Goal: Information Seeking & Learning: Understand process/instructions

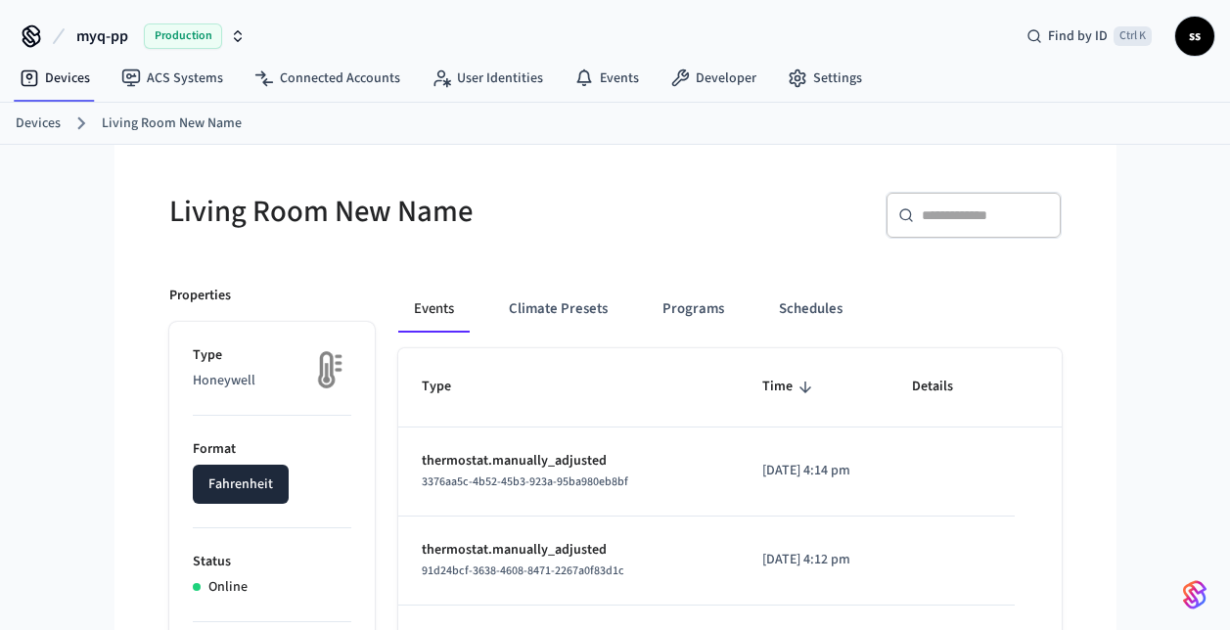
scroll to position [145, 0]
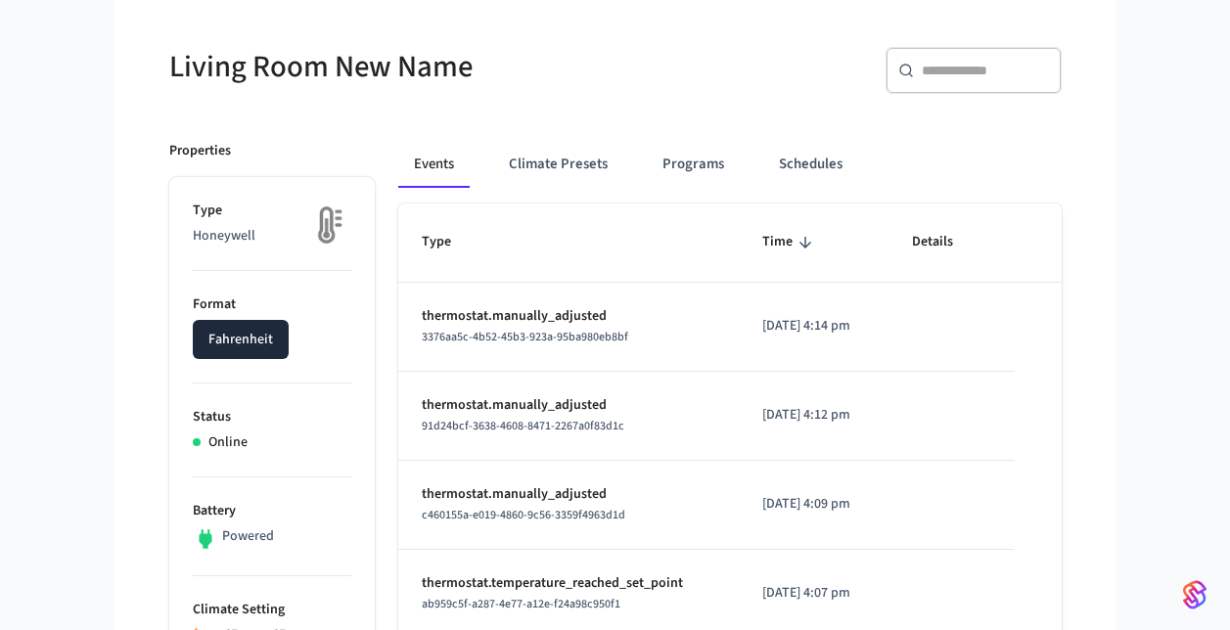
click at [364, 74] on h5 "Living Room New Name" at bounding box center [386, 67] width 434 height 40
drag, startPoint x: 364, startPoint y: 74, endPoint x: 279, endPoint y: 65, distance: 85.7
click at [279, 65] on h5 "Living Room New Name" at bounding box center [386, 67] width 434 height 40
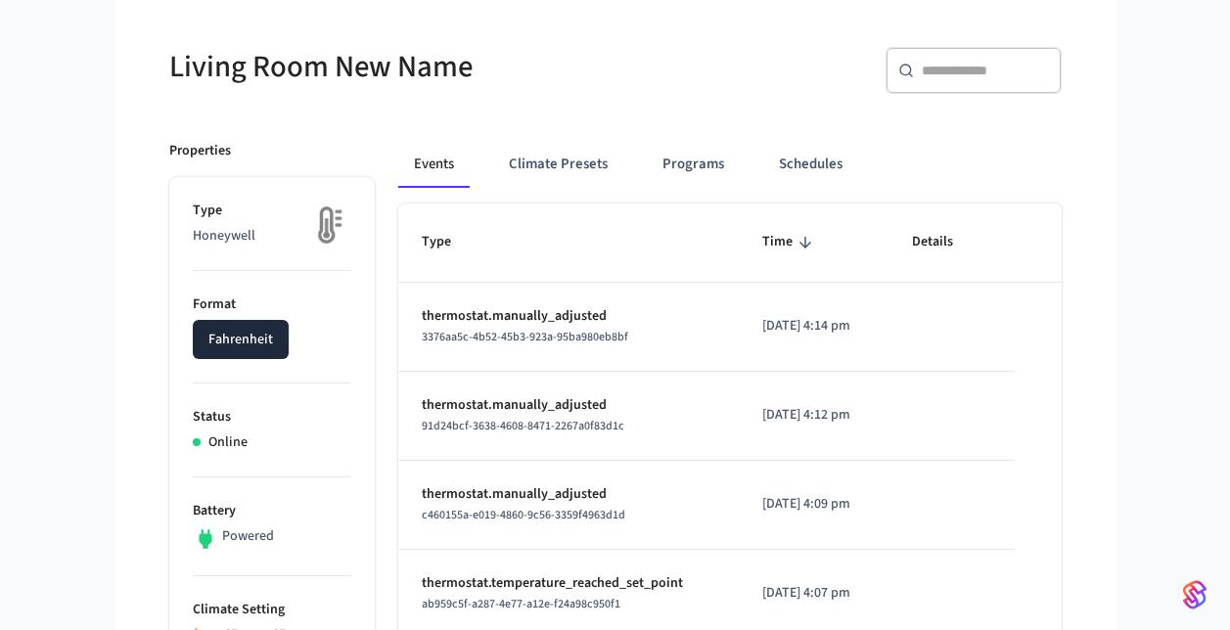
drag, startPoint x: 279, startPoint y: 65, endPoint x: 141, endPoint y: 140, distance: 157.2
drag, startPoint x: 141, startPoint y: 140, endPoint x: 56, endPoint y: 190, distance: 98.7
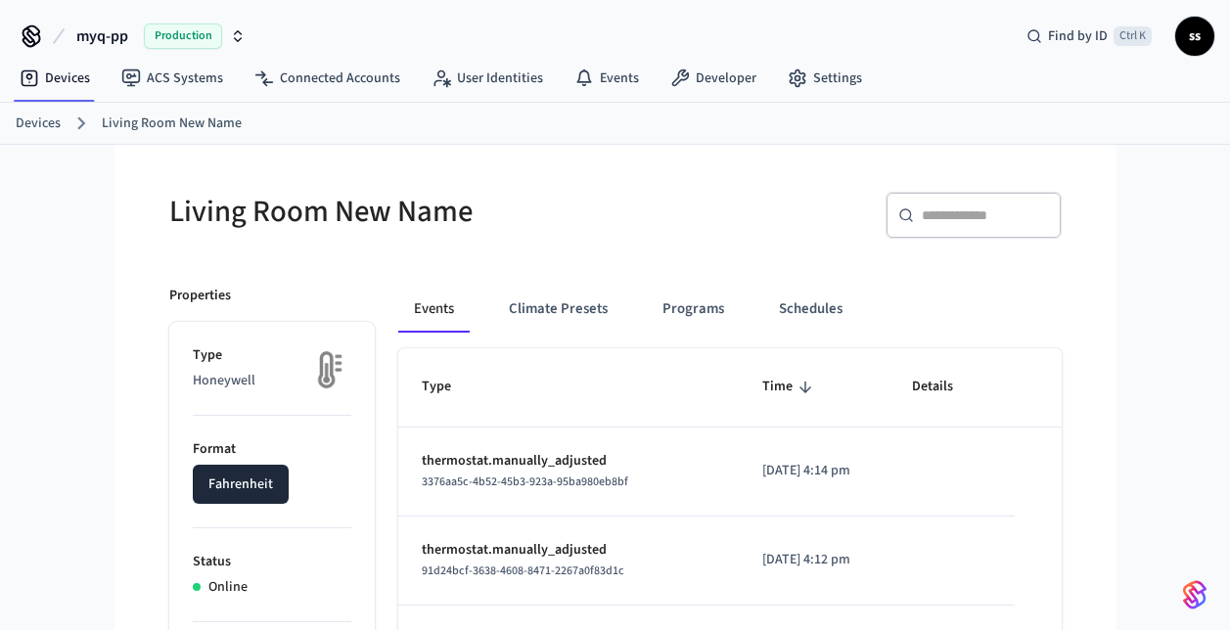
click at [97, 34] on span "myq-pp" at bounding box center [102, 35] width 52 height 23
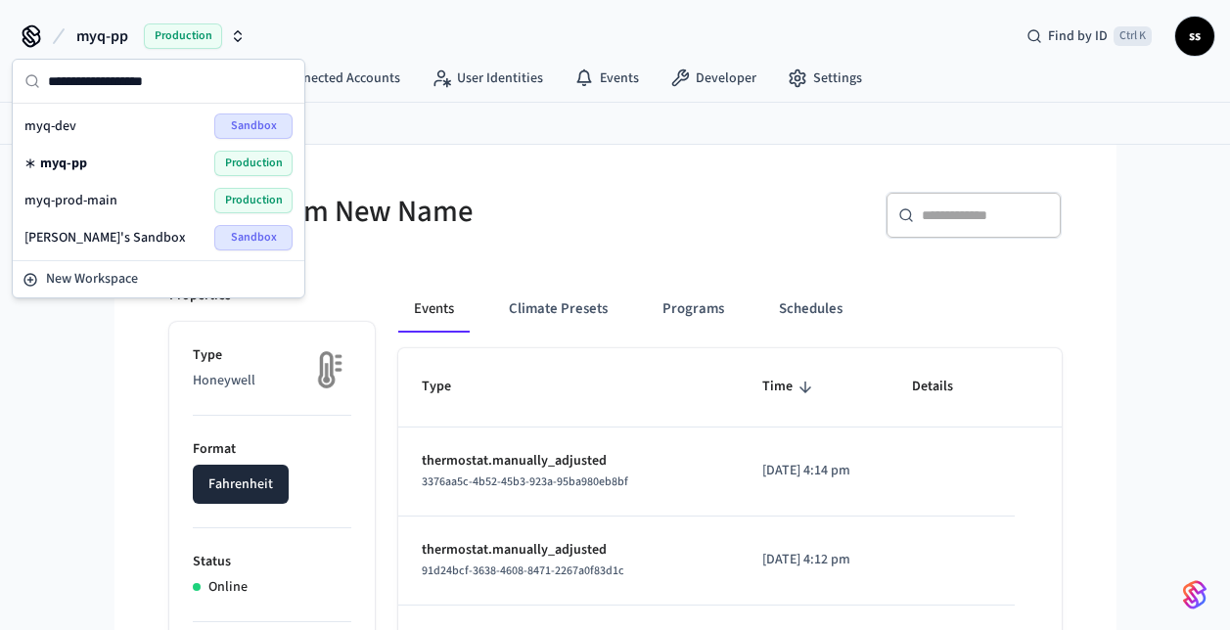
click at [110, 198] on span "myq-prod-main" at bounding box center [70, 201] width 93 height 20
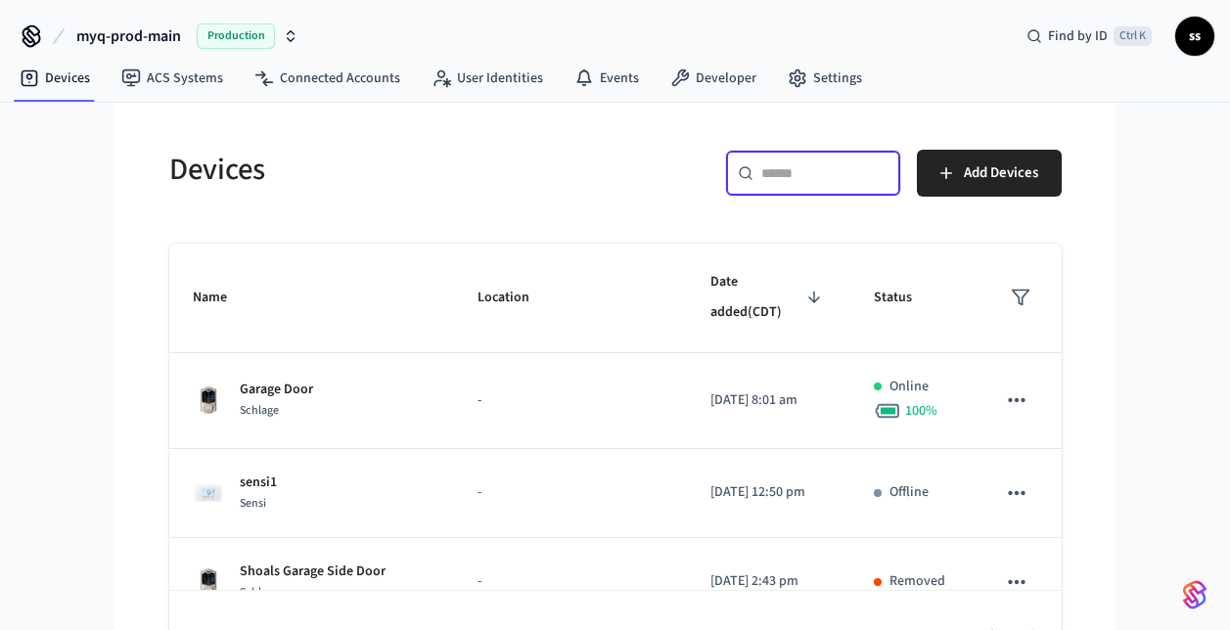
click at [788, 173] on input "text" at bounding box center [824, 173] width 127 height 20
paste input "**********"
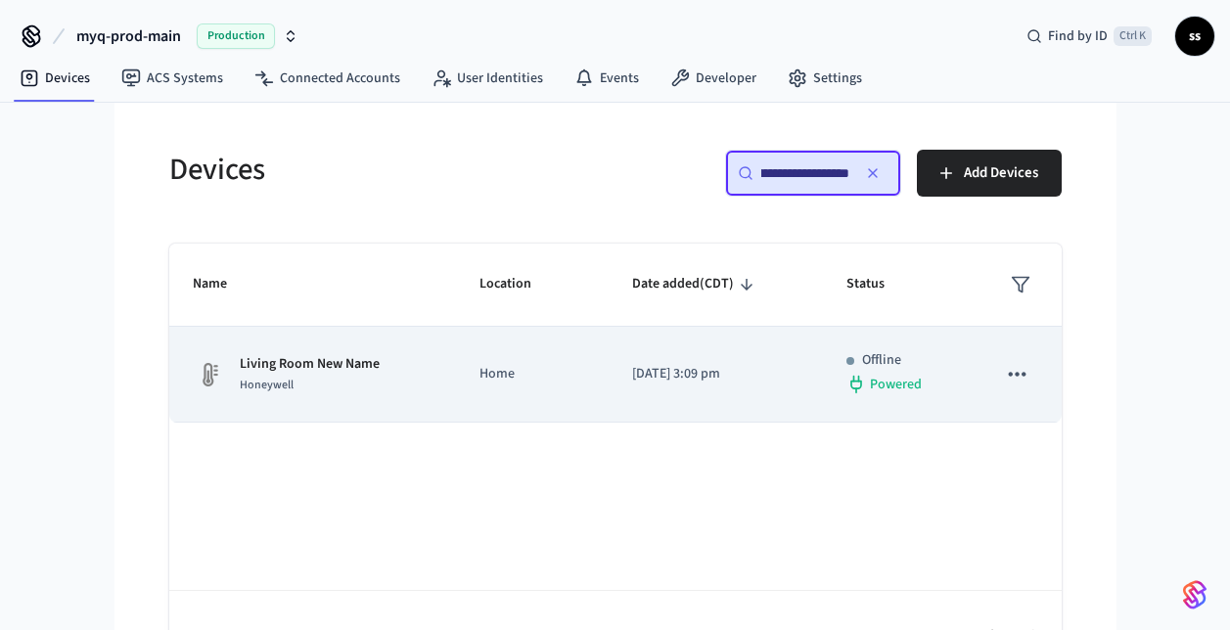
type input "**********"
click at [439, 382] on td "Living Room New Name Honeywell" at bounding box center [313, 375] width 288 height 96
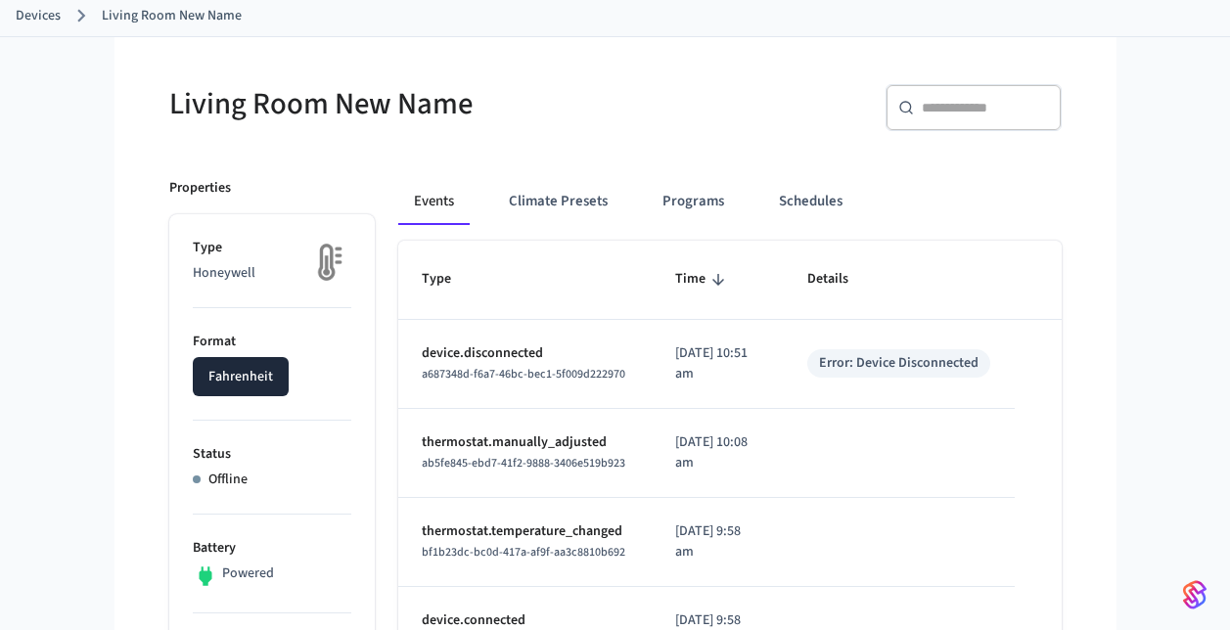
scroll to position [136, 0]
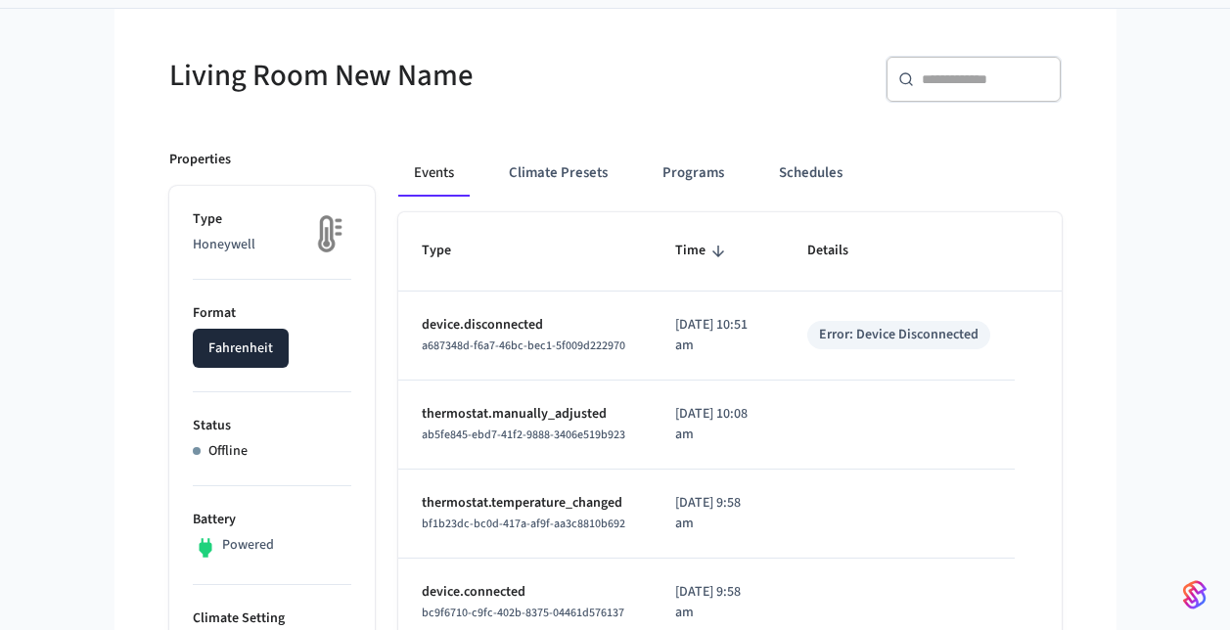
click at [485, 347] on span "a687348d-f6a7-46bc-bec1-5f009d222970" at bounding box center [524, 346] width 204 height 17
copy span "a687348d-f6a7-46bc-bec1-5f009d222970"
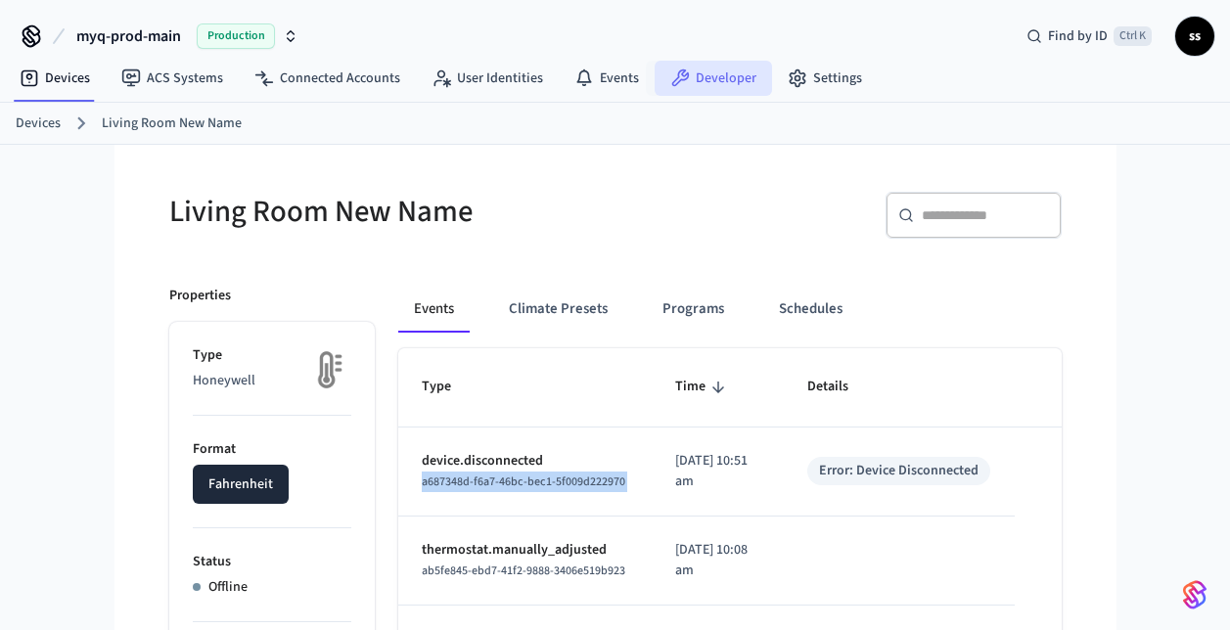
click at [709, 79] on link "Developer" at bounding box center [713, 78] width 117 height 35
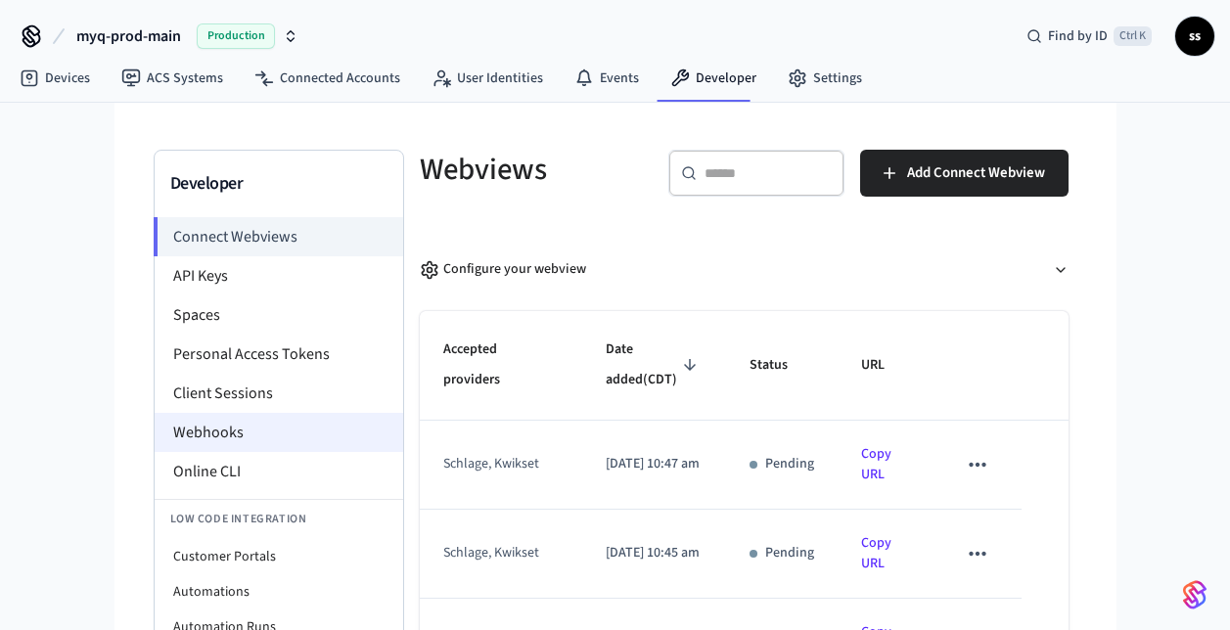
click at [195, 431] on li "Webhooks" at bounding box center [279, 432] width 249 height 39
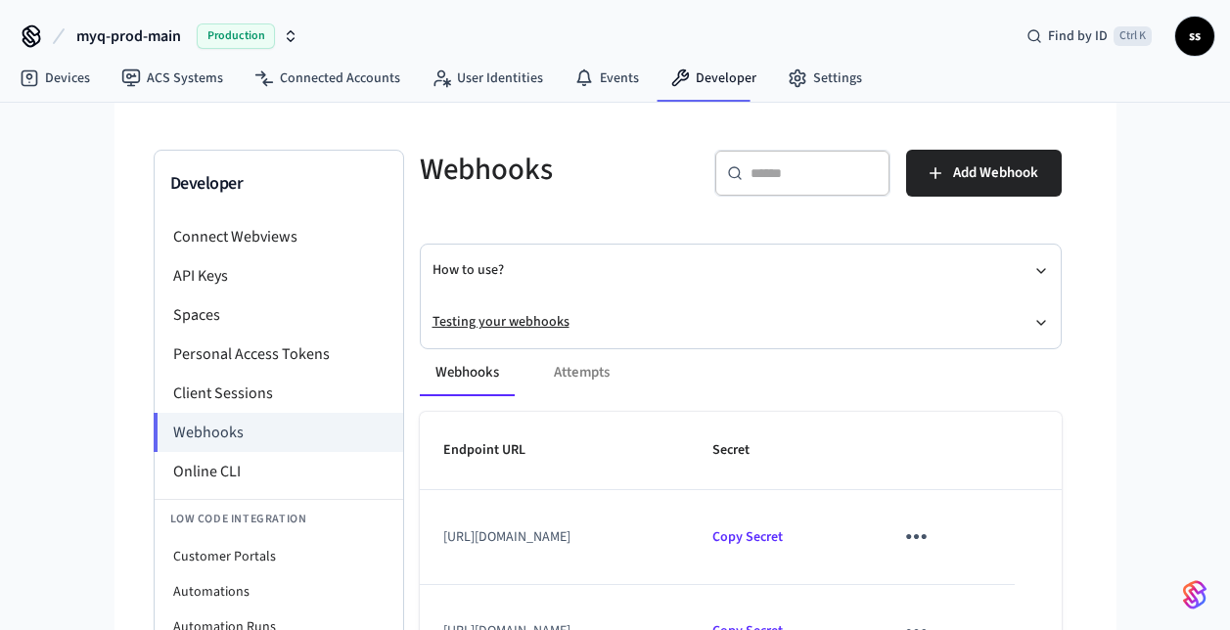
click at [525, 317] on button "Testing your webhooks" at bounding box center [741, 323] width 617 height 52
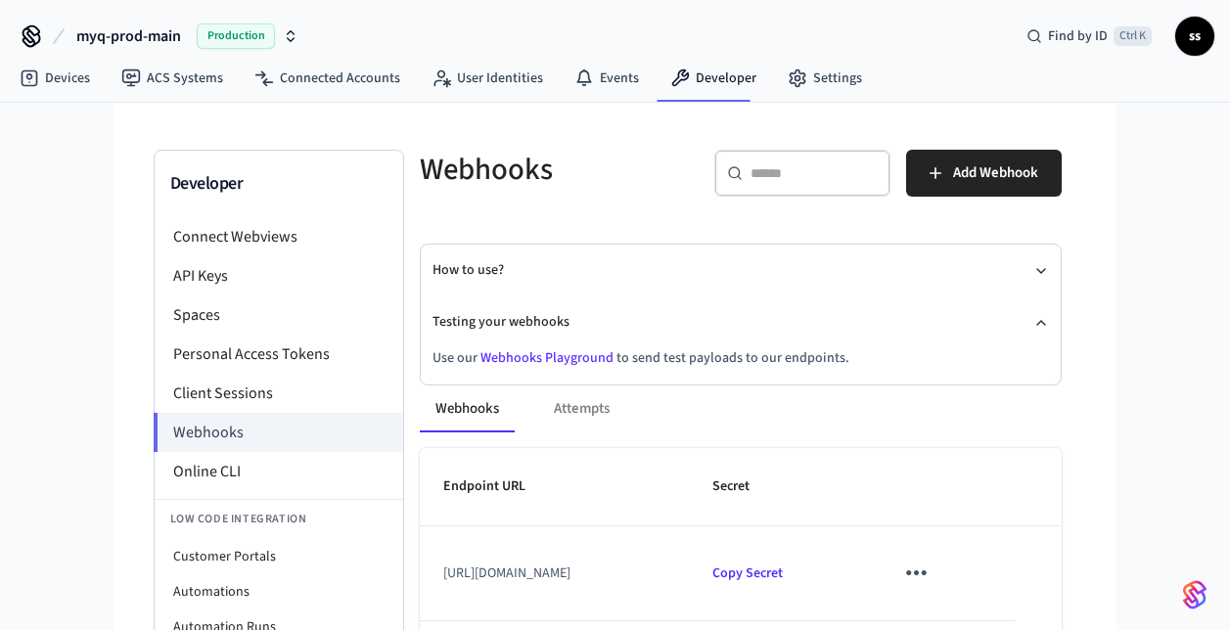
click at [541, 355] on link "Webhooks Playground" at bounding box center [546, 358] width 133 height 20
